Goal: Information Seeking & Learning: Learn about a topic

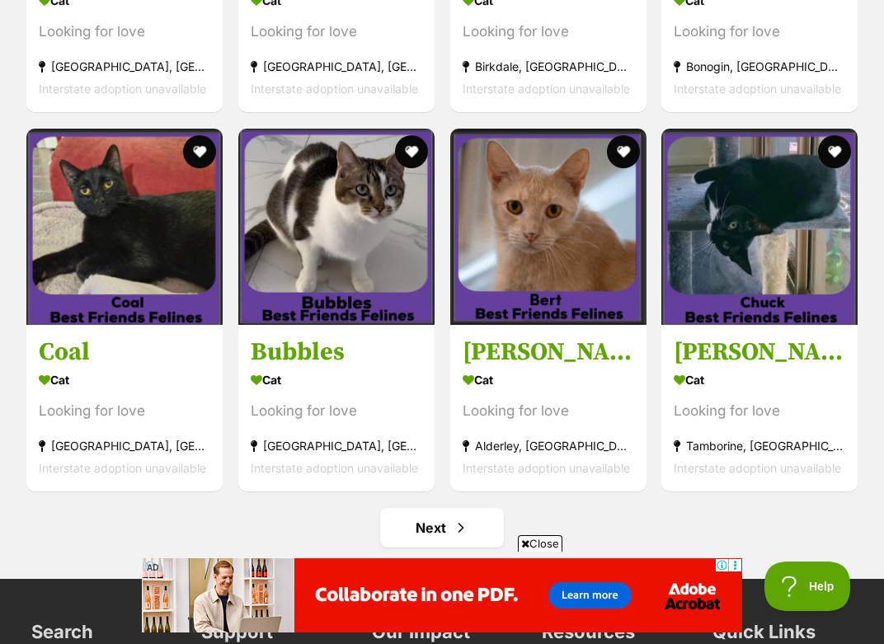
scroll to position [7139, 0]
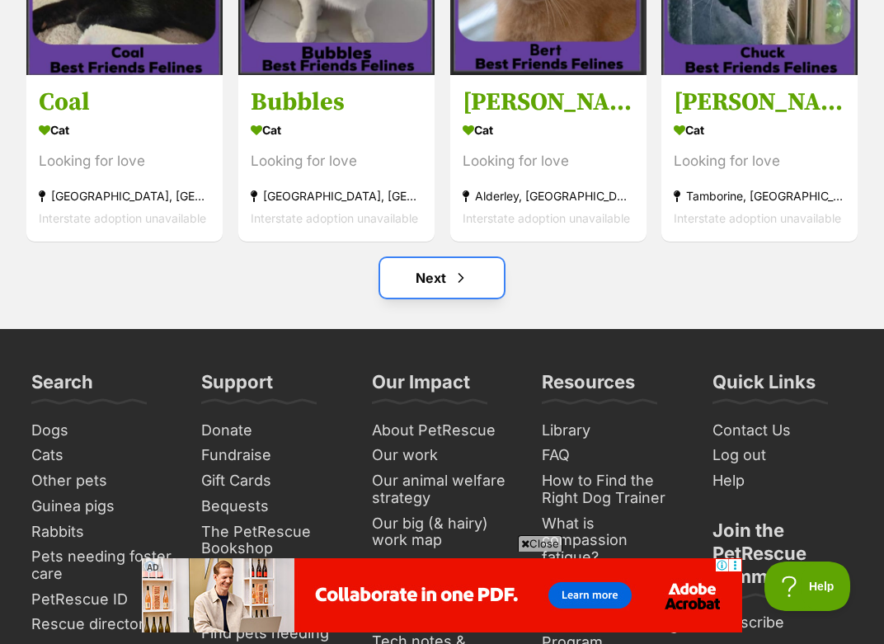
click at [454, 270] on span "Next page" at bounding box center [461, 278] width 16 height 20
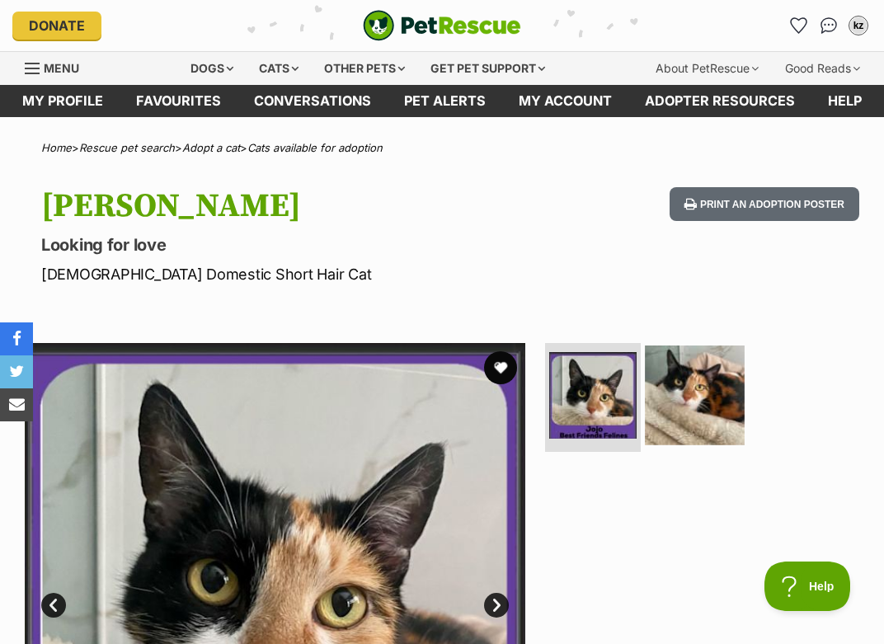
click at [696, 361] on img at bounding box center [695, 395] width 100 height 100
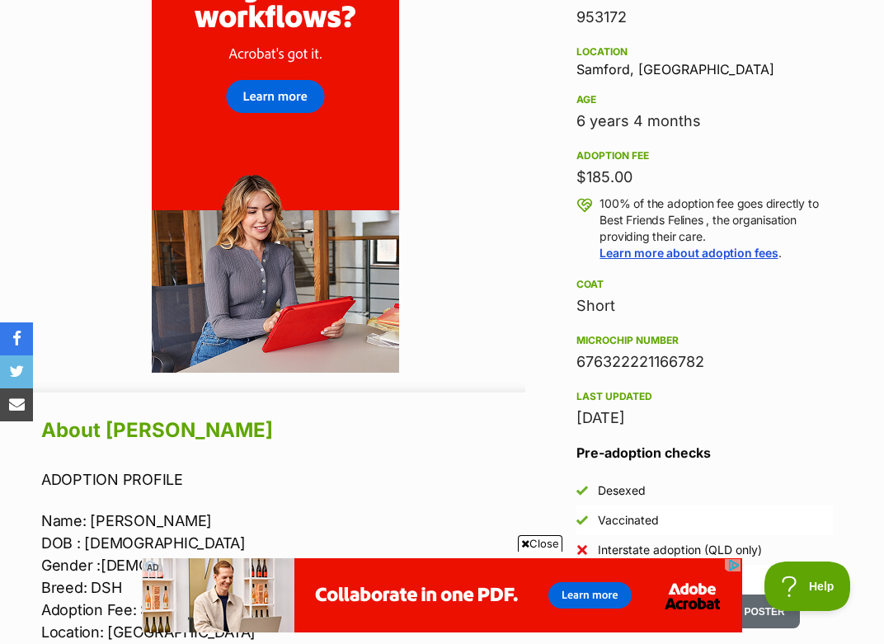
scroll to position [1033, 0]
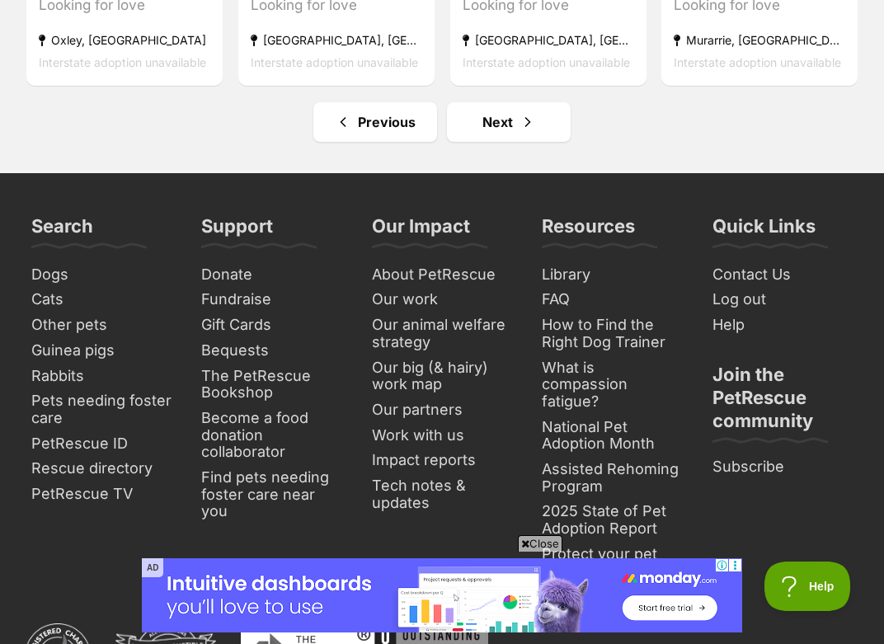
scroll to position [6993, 0]
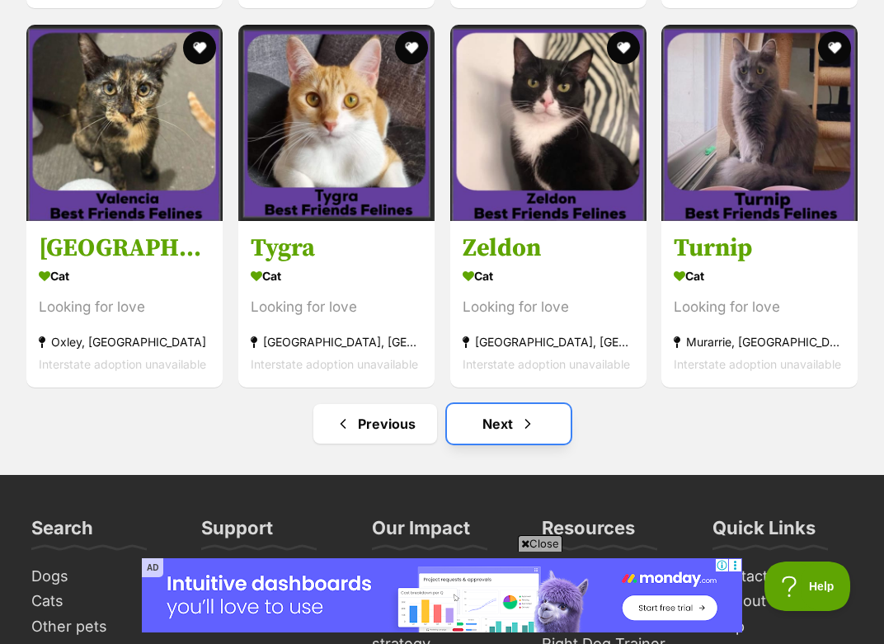
click at [515, 435] on link "Next" at bounding box center [509, 424] width 124 height 40
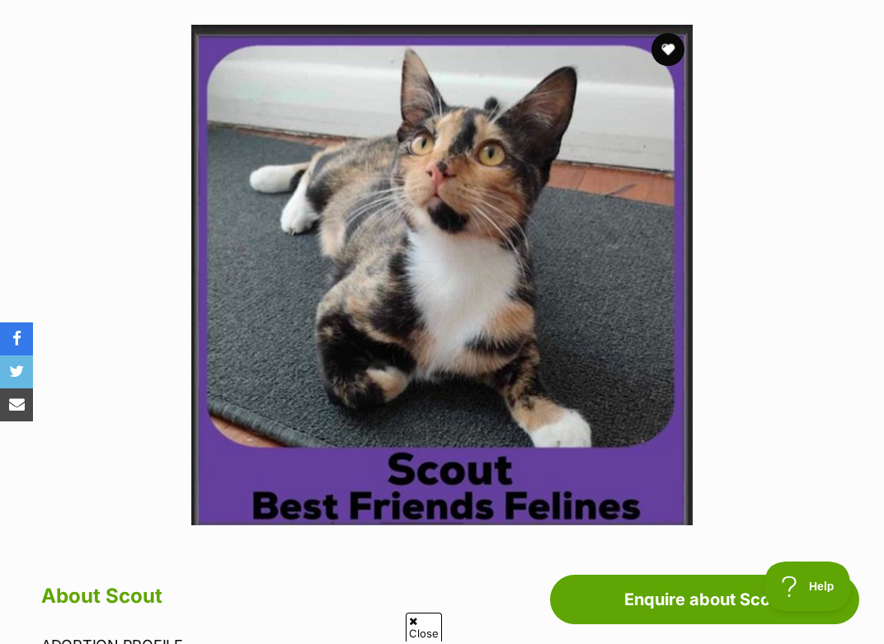
scroll to position [773, 0]
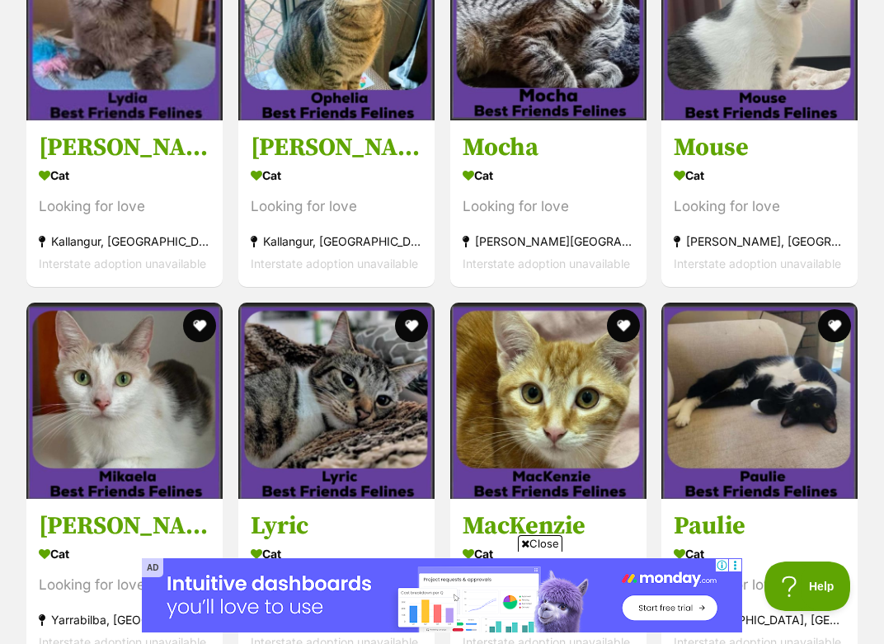
scroll to position [3026, 0]
